Goal: Task Accomplishment & Management: Manage account settings

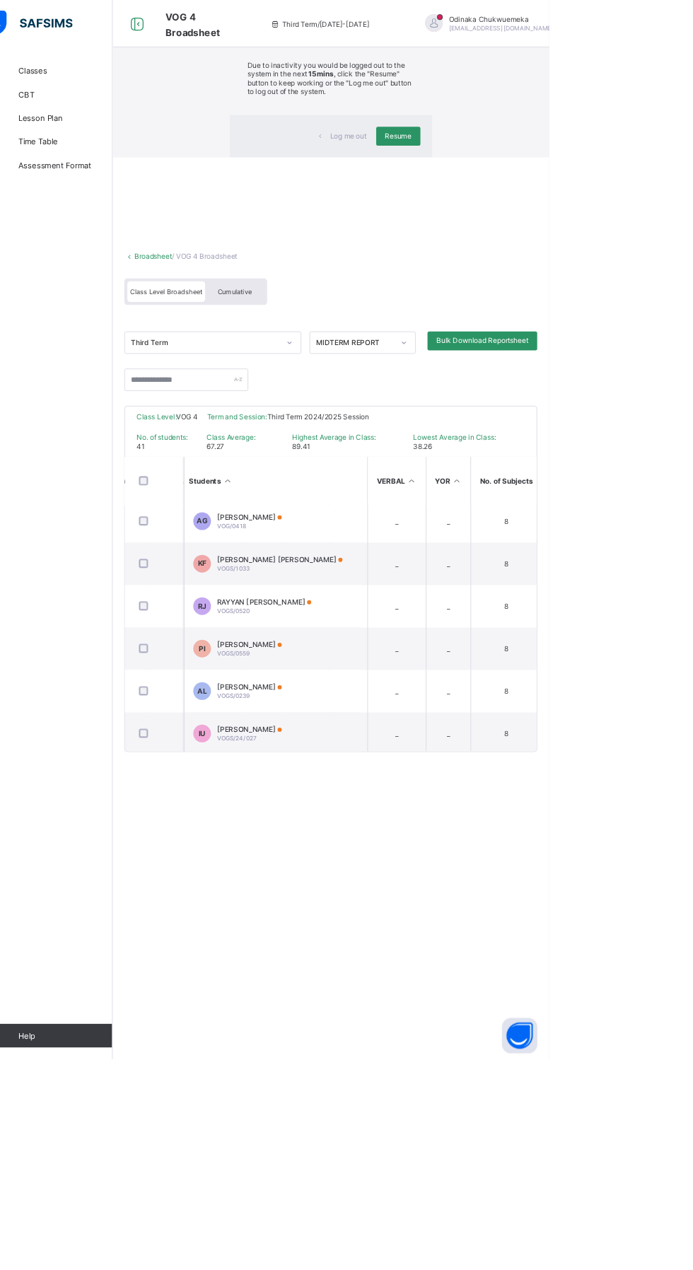
click at [535, 138] on div "Due to inactivity you would be logged out to the system in the next 15mins , cl…" at bounding box center [431, 97] width 242 height 81
click at [525, 168] on span "Resume" at bounding box center [512, 163] width 32 height 11
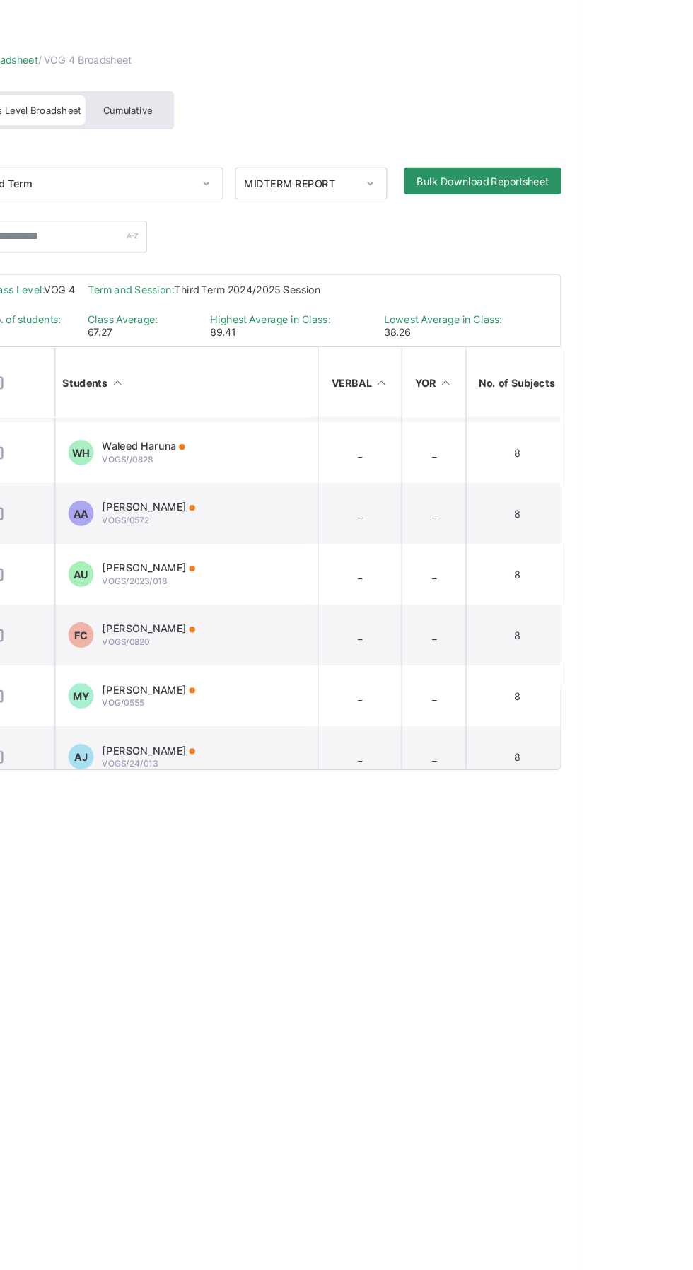
scroll to position [1364, 1748]
